Goal: Information Seeking & Learning: Learn about a topic

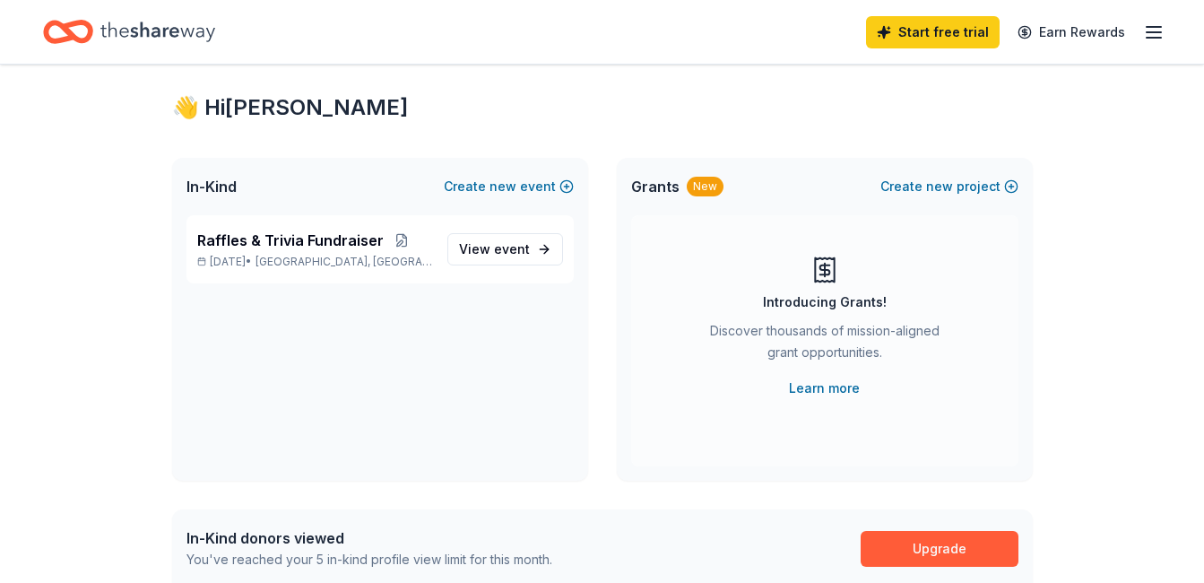
scroll to position [26, 0]
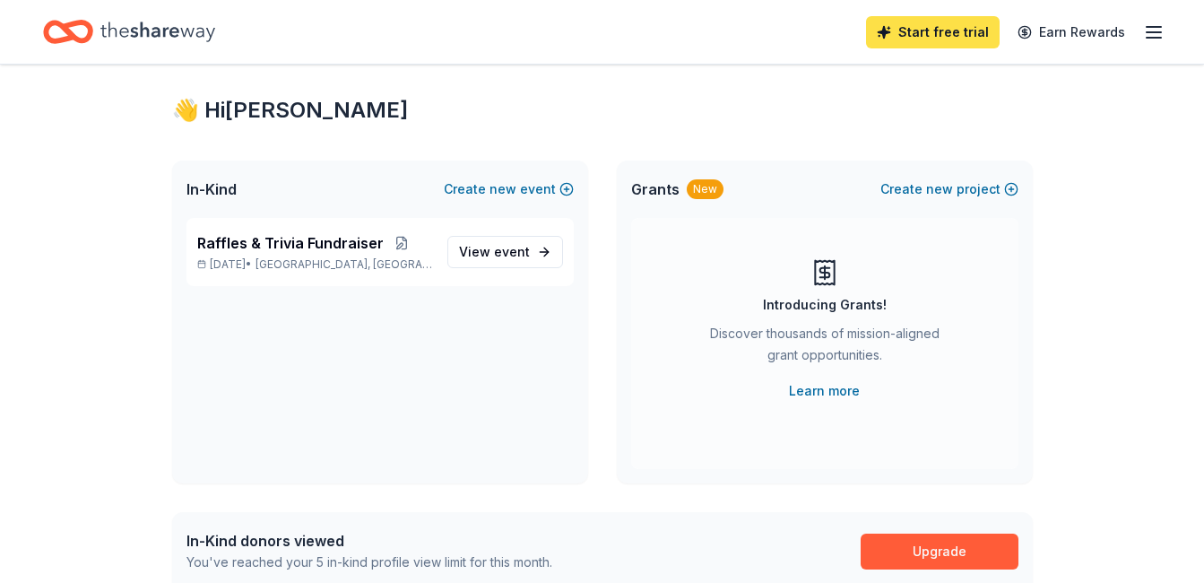
click at [949, 33] on link "Start free trial" at bounding box center [933, 32] width 134 height 32
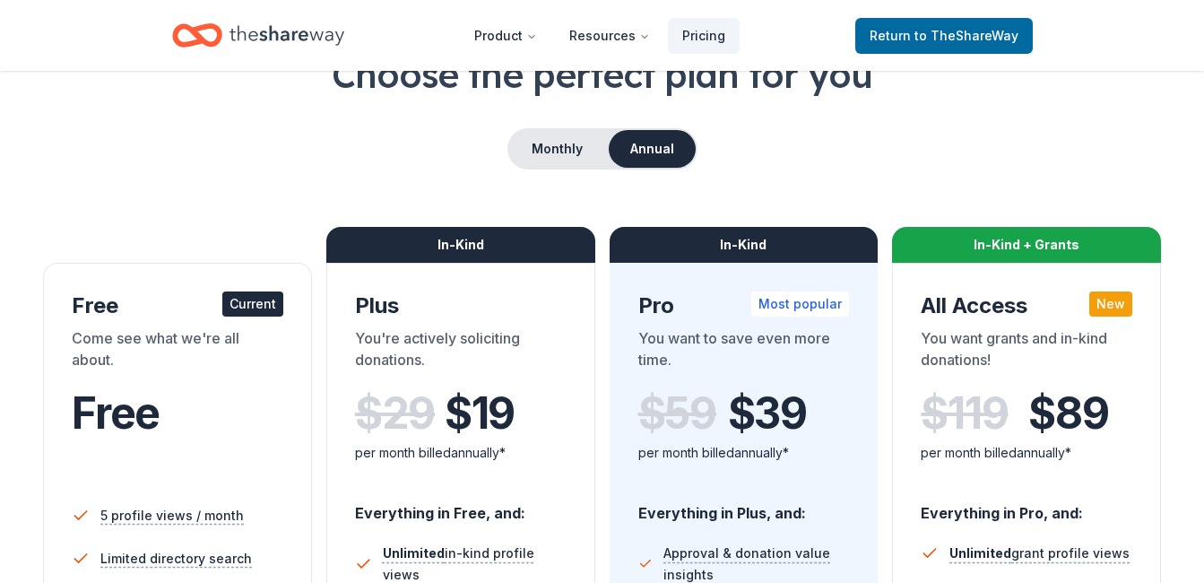
scroll to position [129, 0]
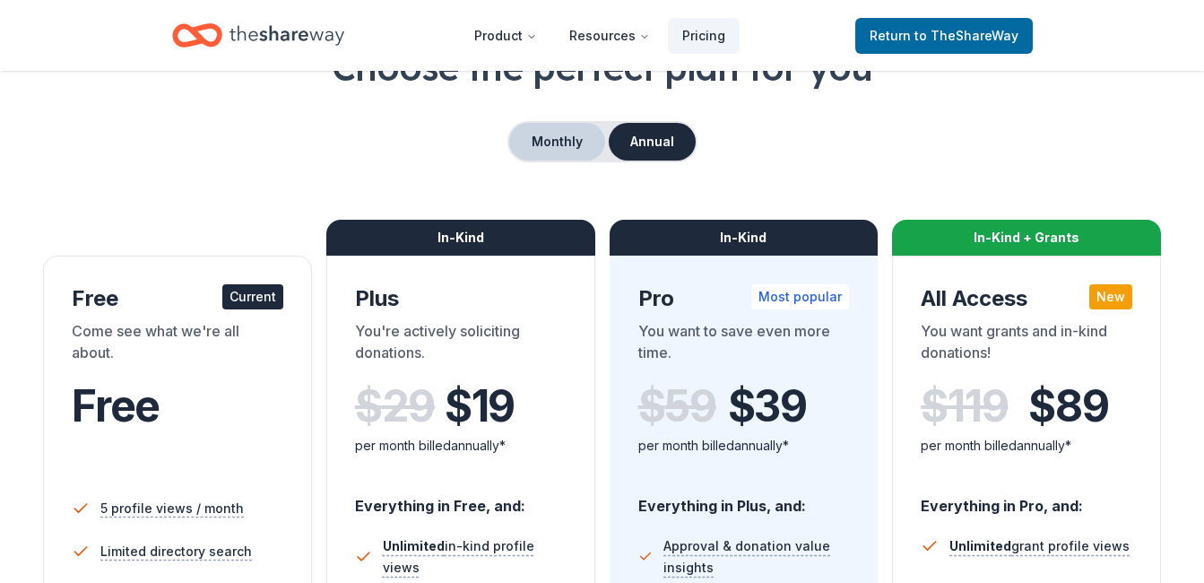
click at [561, 140] on button "Monthly" at bounding box center [557, 142] width 96 height 38
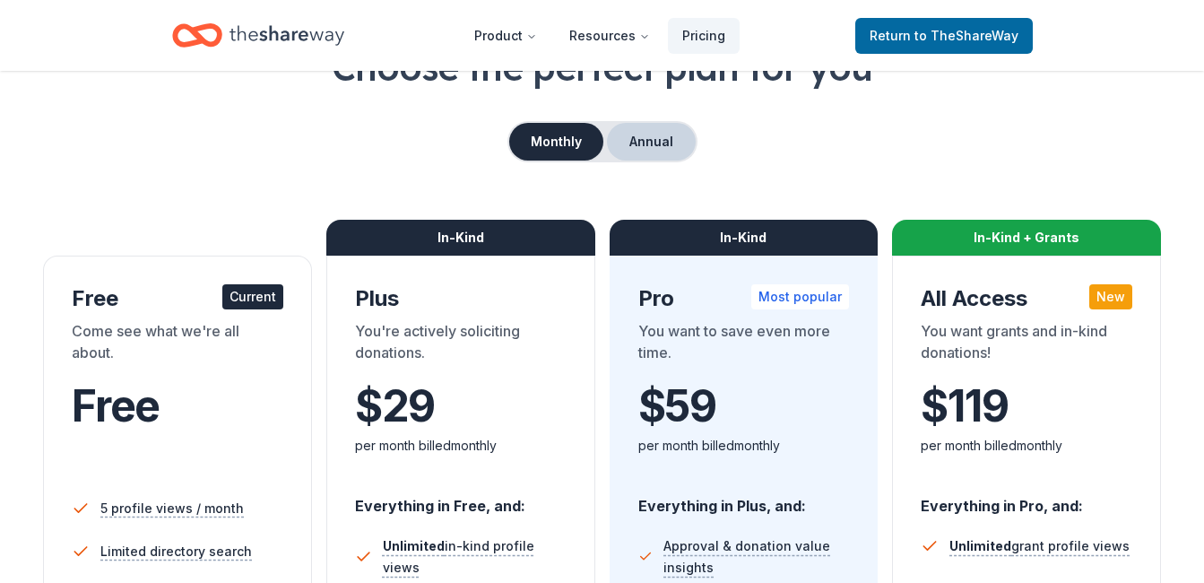
click at [668, 140] on button "Annual" at bounding box center [651, 142] width 89 height 38
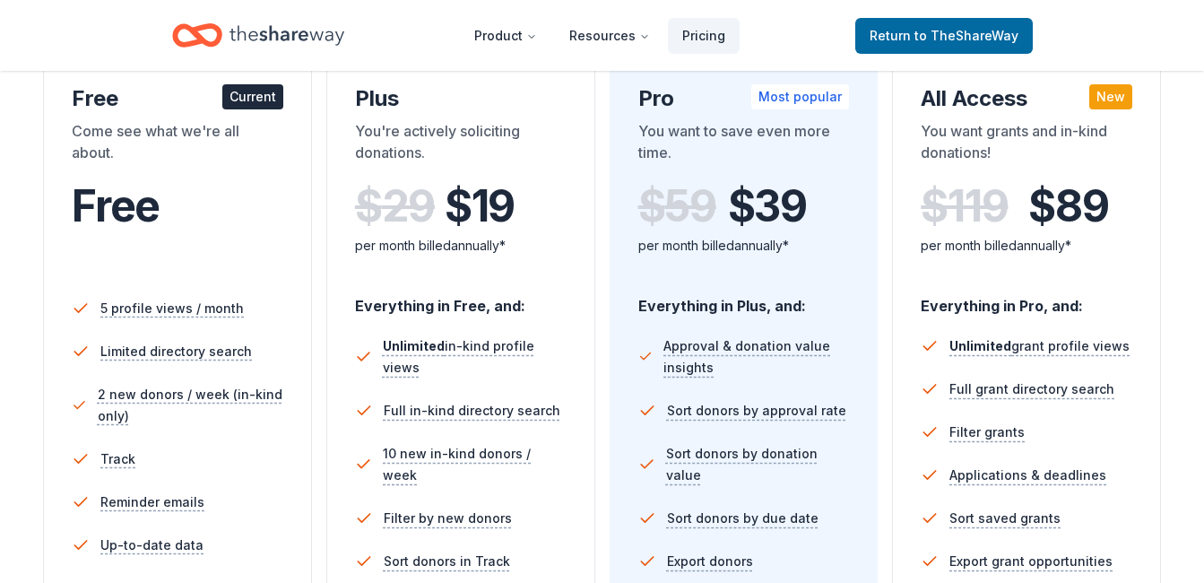
scroll to position [0, 0]
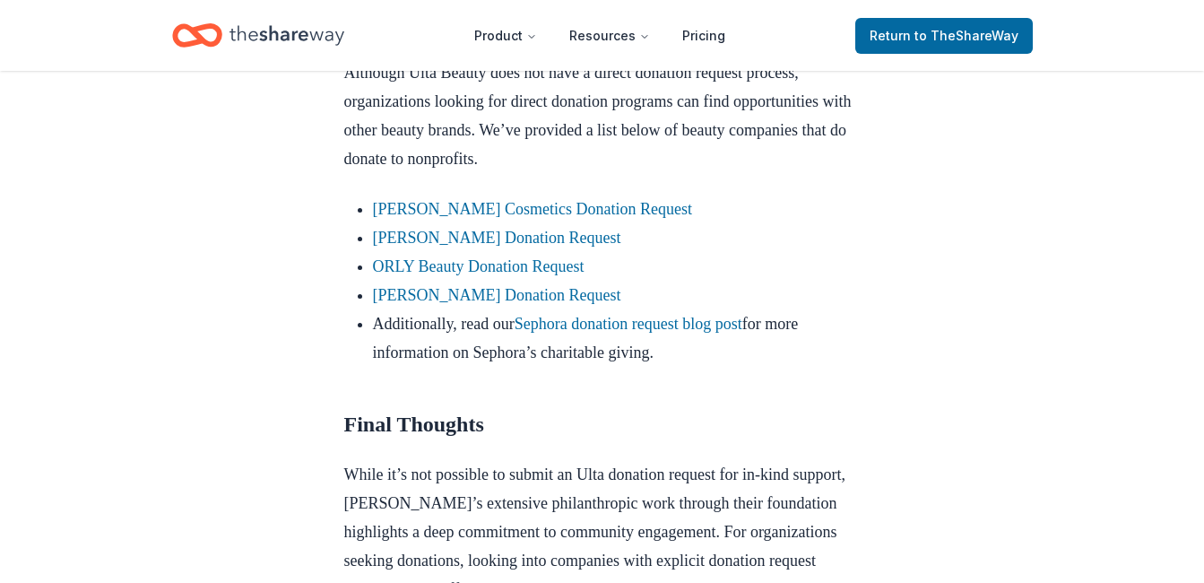
scroll to position [1655, 0]
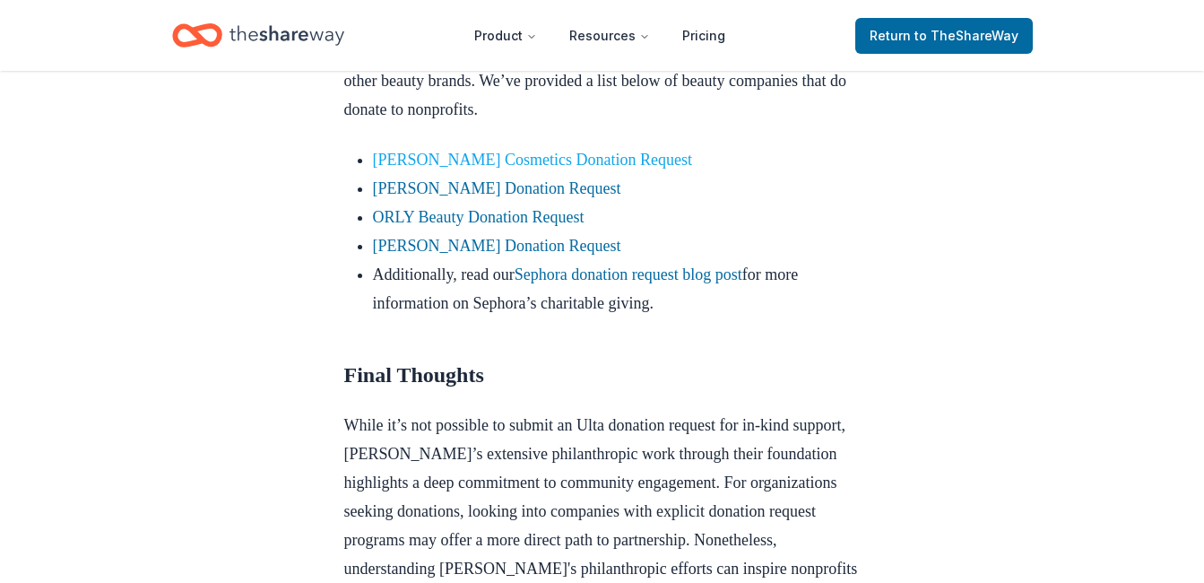
click at [523, 168] on link "[PERSON_NAME] Cosmetics Donation Request" at bounding box center [532, 160] width 319 height 18
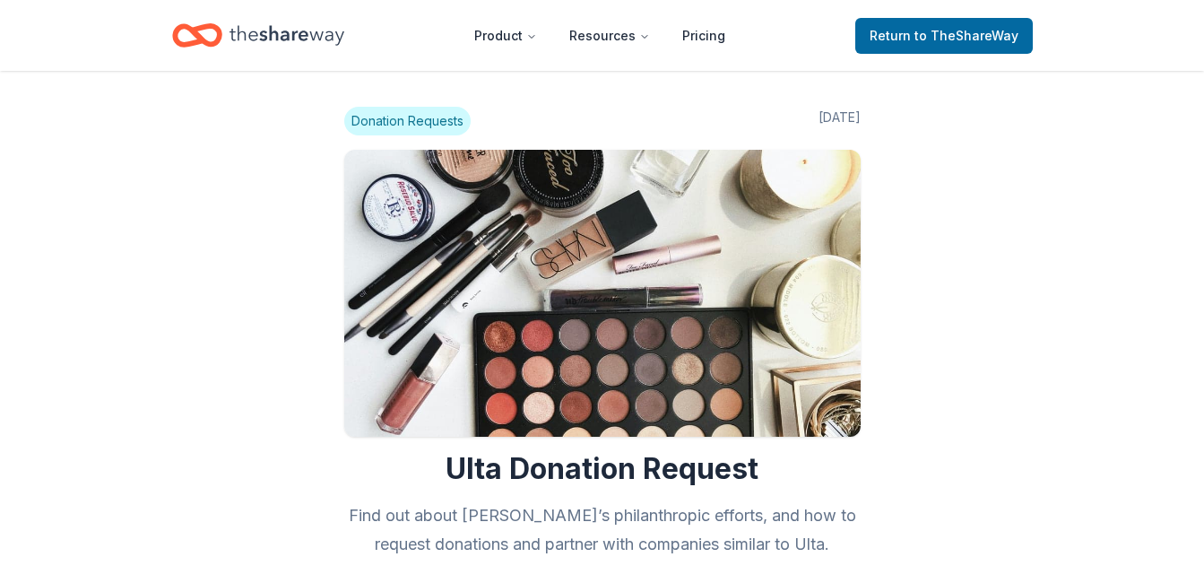
scroll to position [1655, 0]
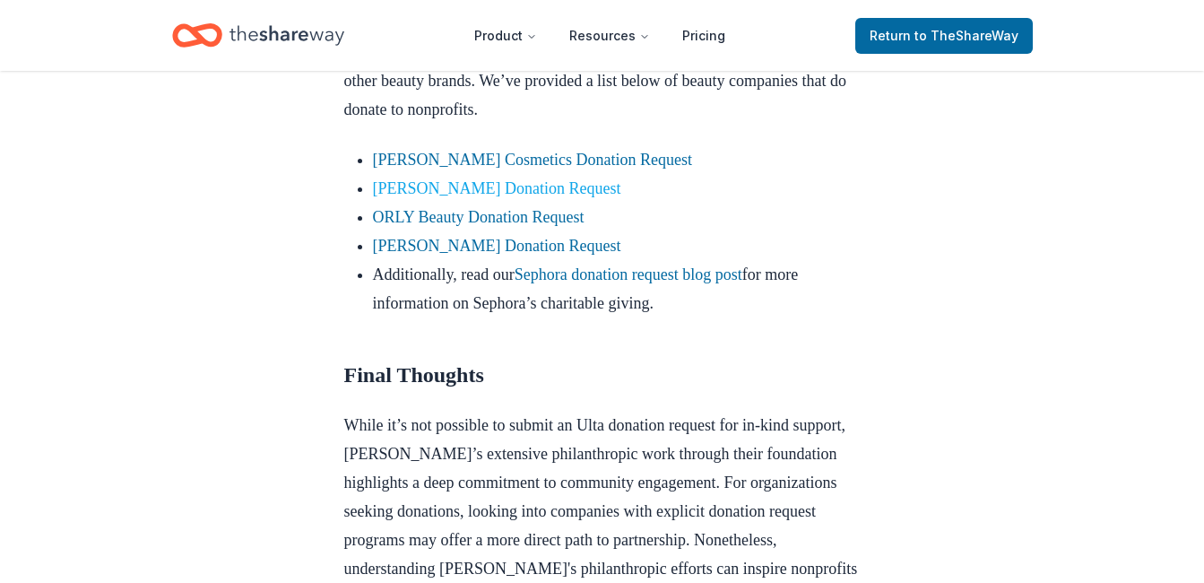
click at [531, 197] on link "Elizabeth Arden Donation Request" at bounding box center [497, 188] width 248 height 18
